Goal: Task Accomplishment & Management: Manage account settings

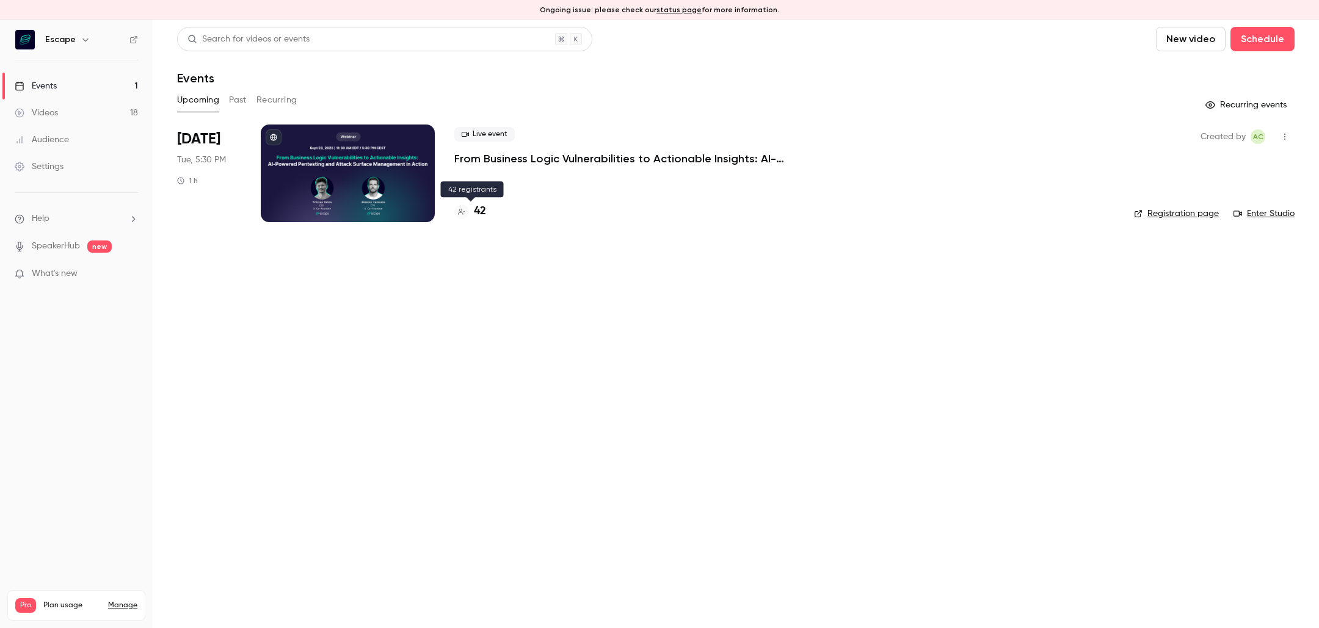
click at [478, 214] on h4 "42" at bounding box center [480, 211] width 12 height 16
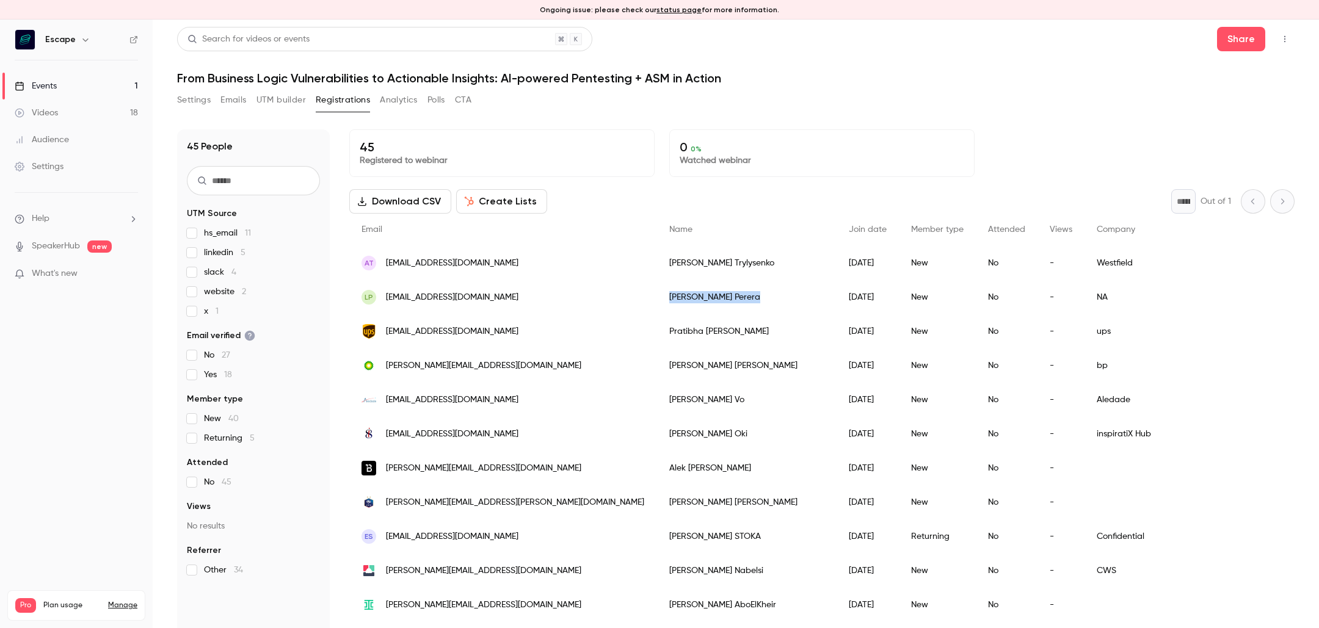
drag, startPoint x: 561, startPoint y: 295, endPoint x: 623, endPoint y: 297, distance: 61.7
click at [657, 297] on div "[PERSON_NAME]" at bounding box center [747, 297] width 180 height 34
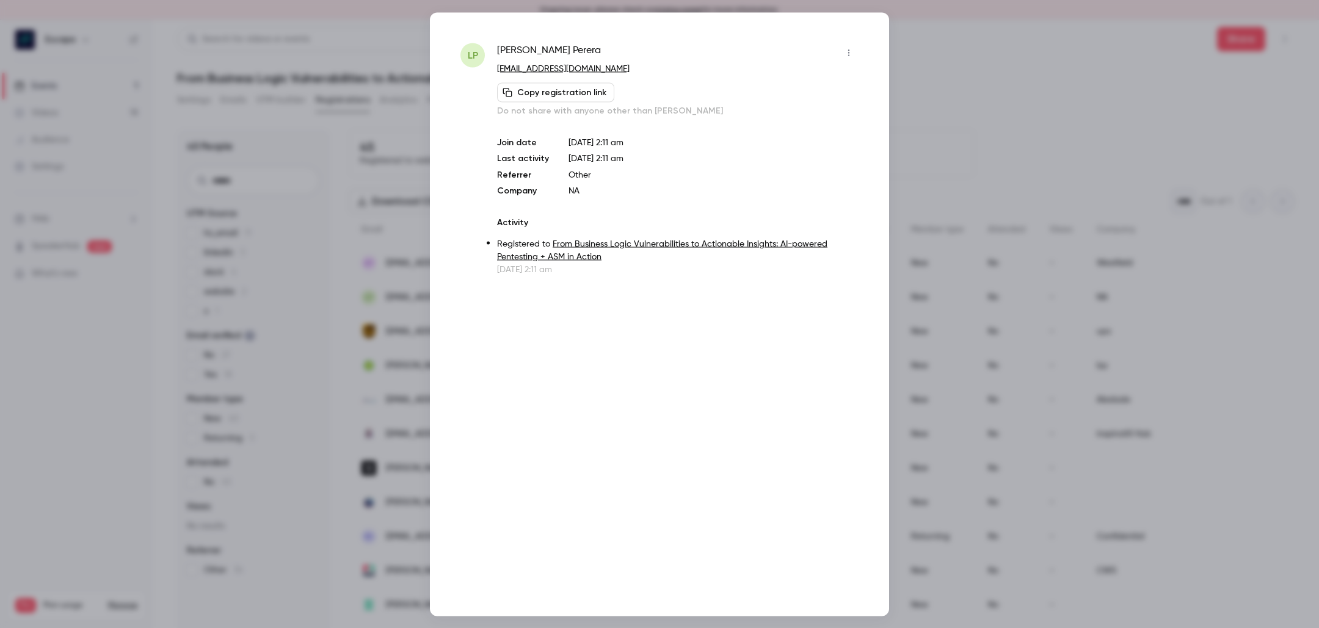
copy div "[PERSON_NAME]"
click at [1001, 249] on div at bounding box center [659, 314] width 1319 height 628
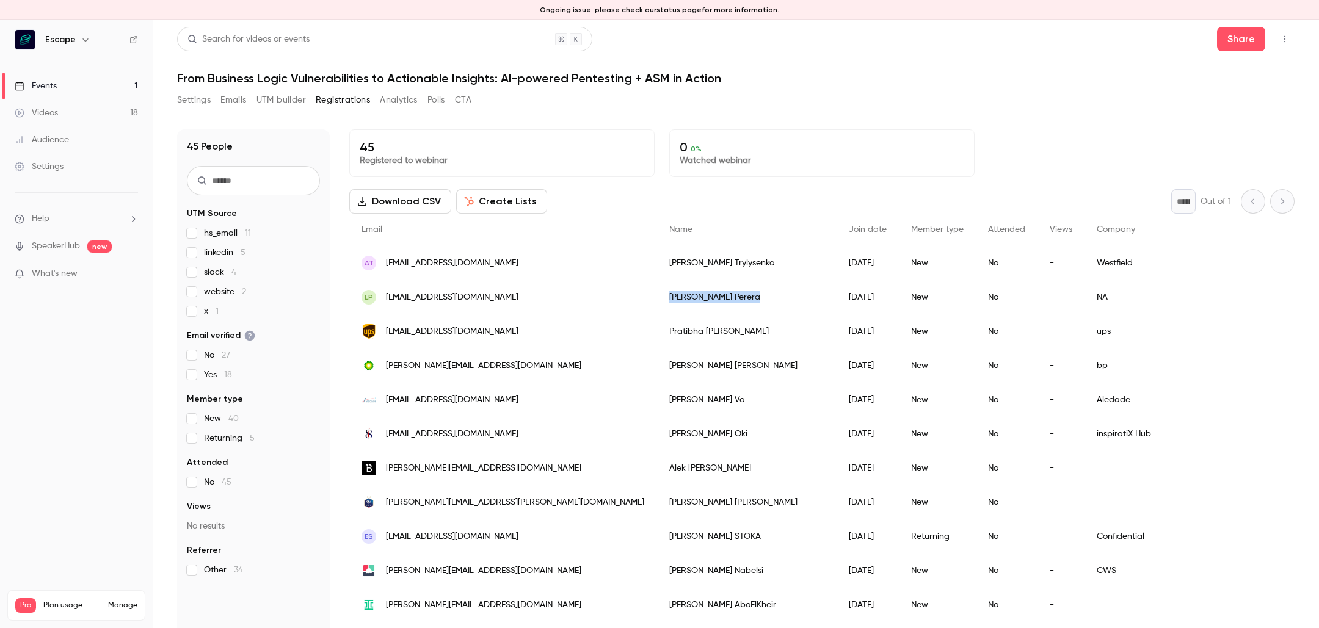
copy div "[PERSON_NAME]"
drag, startPoint x: 625, startPoint y: 292, endPoint x: 561, endPoint y: 295, distance: 64.2
click at [657, 295] on div "[PERSON_NAME]" at bounding box center [747, 297] width 180 height 34
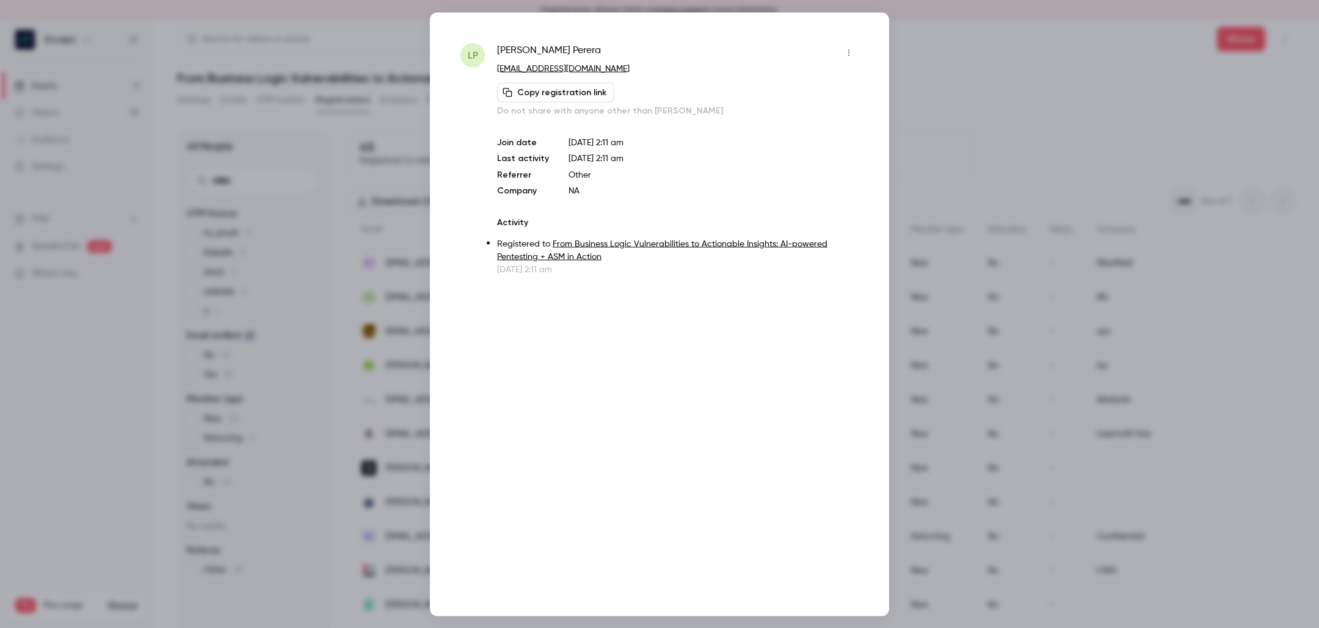
click at [703, 85] on div "Copy registration link Do not share with anyone other than [PERSON_NAME]" at bounding box center [678, 99] width 362 height 34
click at [985, 160] on div at bounding box center [659, 314] width 1319 height 628
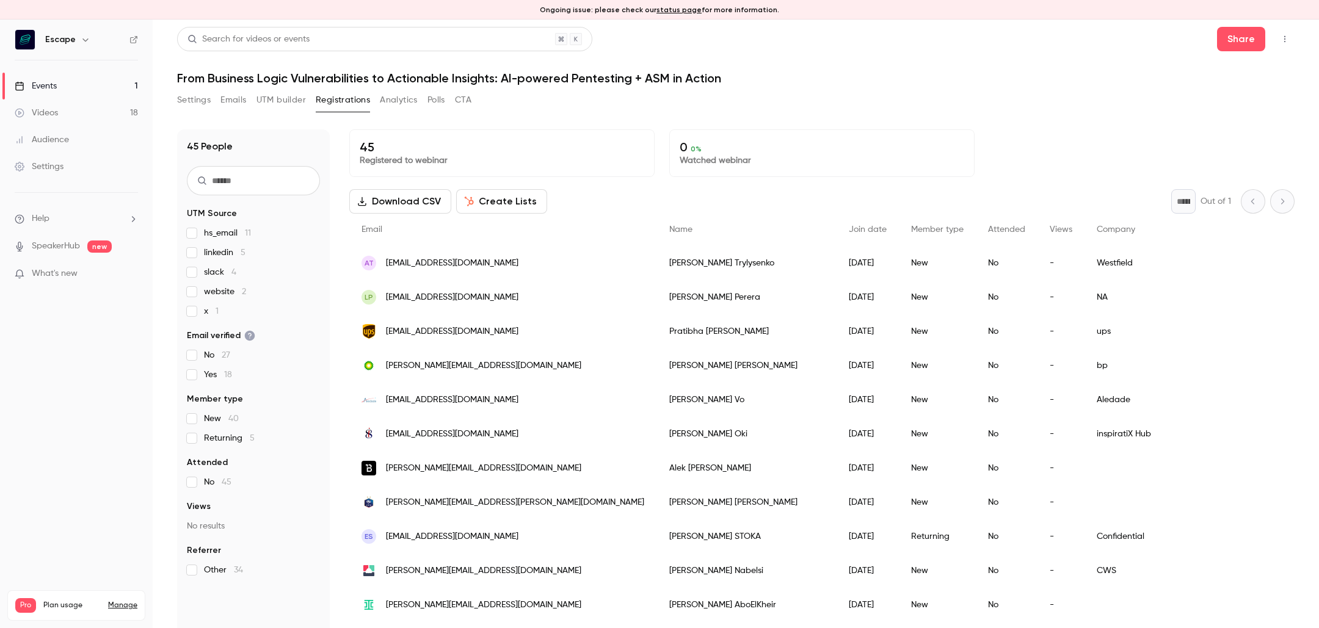
drag, startPoint x: 551, startPoint y: 333, endPoint x: 631, endPoint y: 332, distance: 80.0
click at [657, 332] on div "[PERSON_NAME]" at bounding box center [747, 332] width 180 height 34
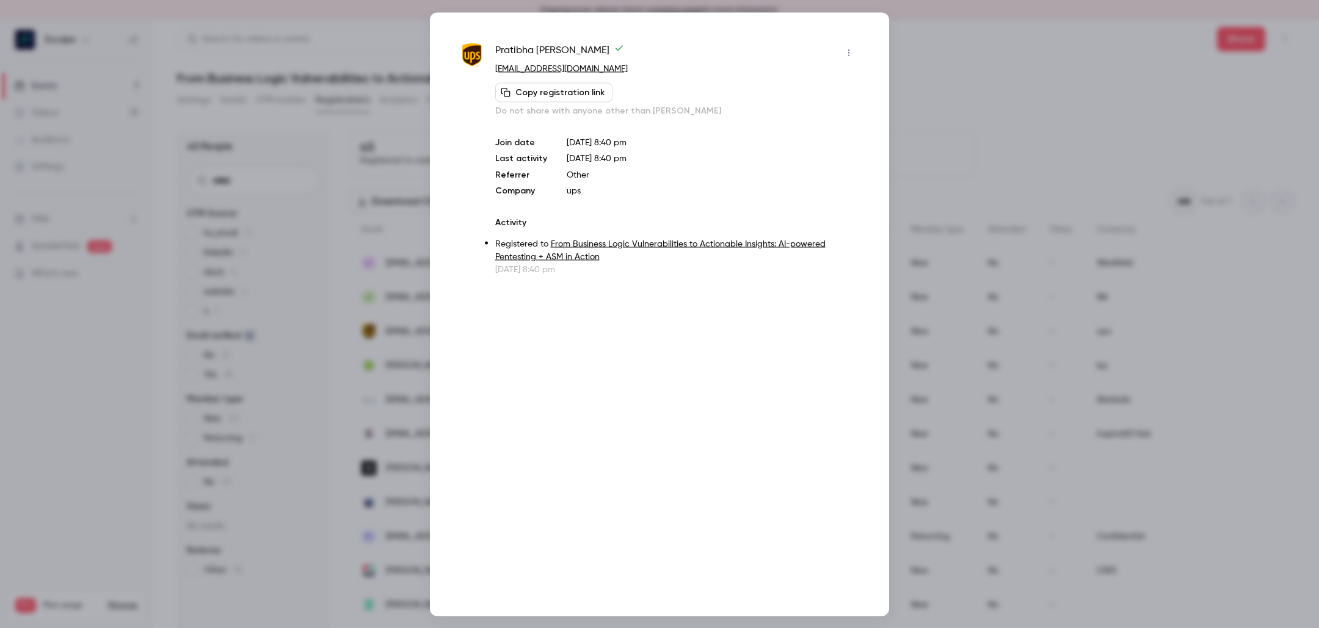
click at [532, 46] on span "[PERSON_NAME]" at bounding box center [559, 53] width 129 height 20
copy div "[PERSON_NAME]"
click at [390, 199] on div at bounding box center [659, 314] width 1319 height 628
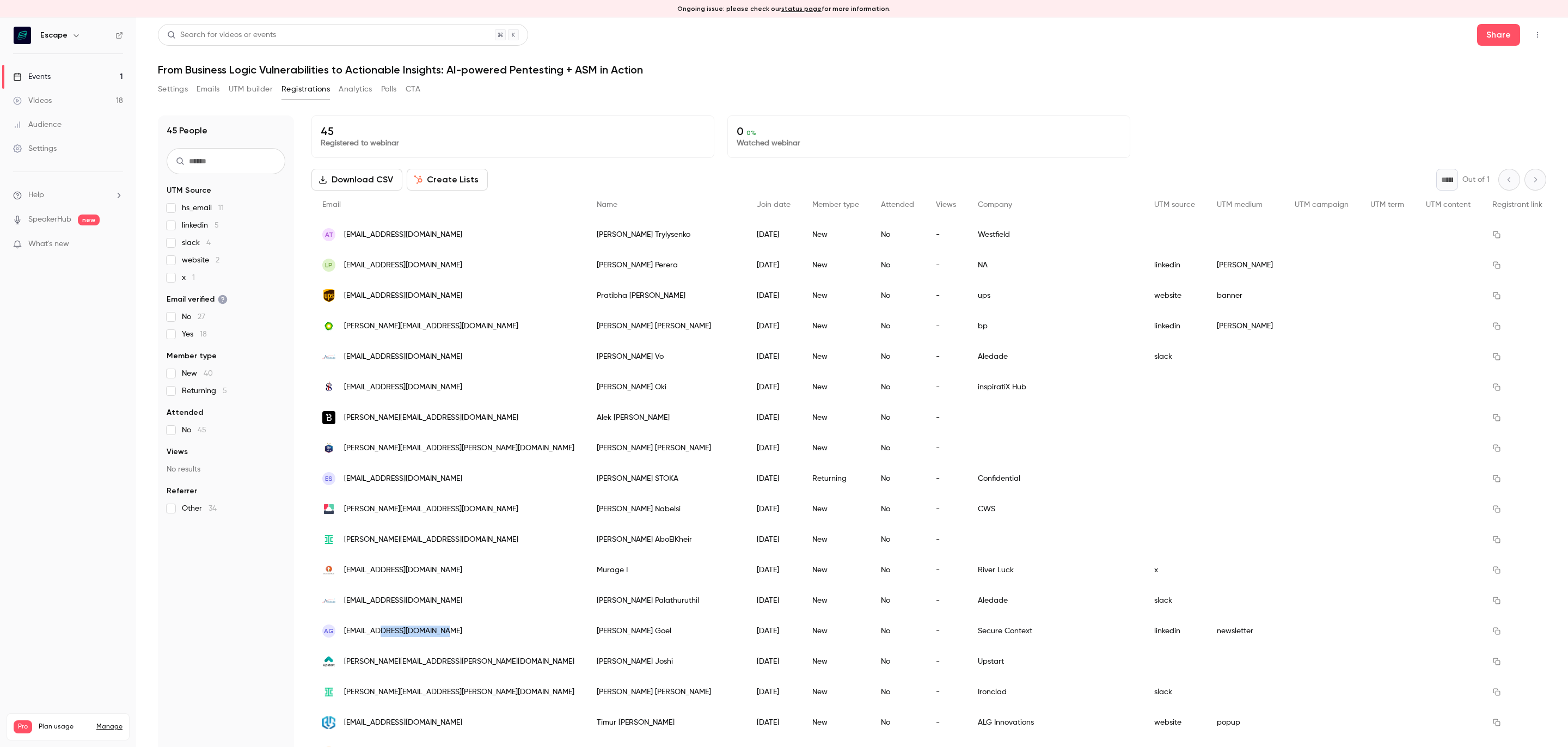
copy span "[DOMAIN_NAME]"
drag, startPoint x: 380, startPoint y: 634, endPoint x: 448, endPoint y: 634, distance: 68.0
click at [0, 18] on div "Ongoing issue: please check our status page for more information. Escape Events…" at bounding box center [784, 382] width 1568 height 729
copy div "[PERSON_NAME] [PERSON_NAME]"
drag, startPoint x: 513, startPoint y: 628, endPoint x: 613, endPoint y: 628, distance: 100.0
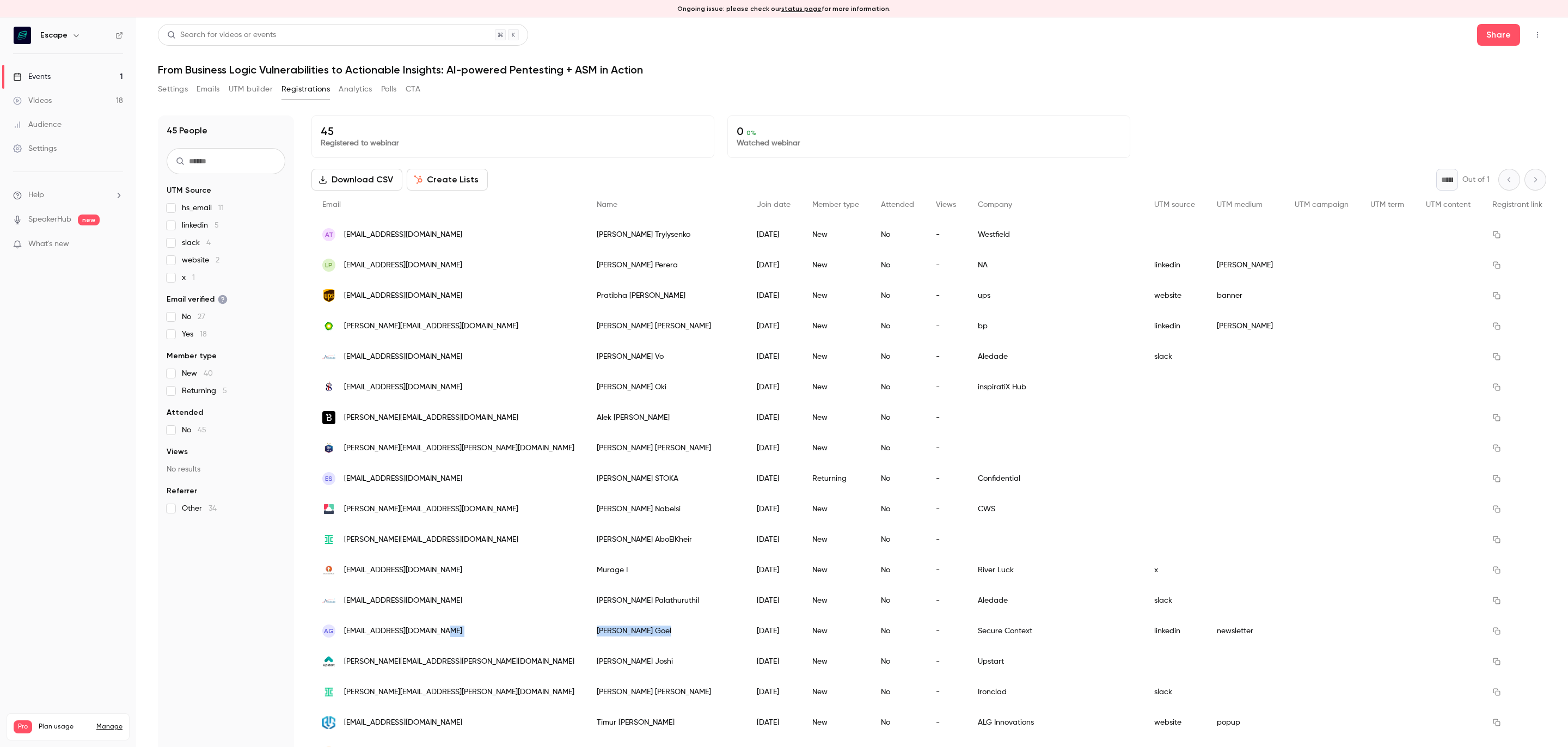
click at [613, 560] on div "AG [EMAIL_ADDRESS][DOMAIN_NAME] [PERSON_NAME] [PERSON_NAME] [DATE] New No - Sec…" at bounding box center [932, 631] width 1242 height 30
